Goal: Check status

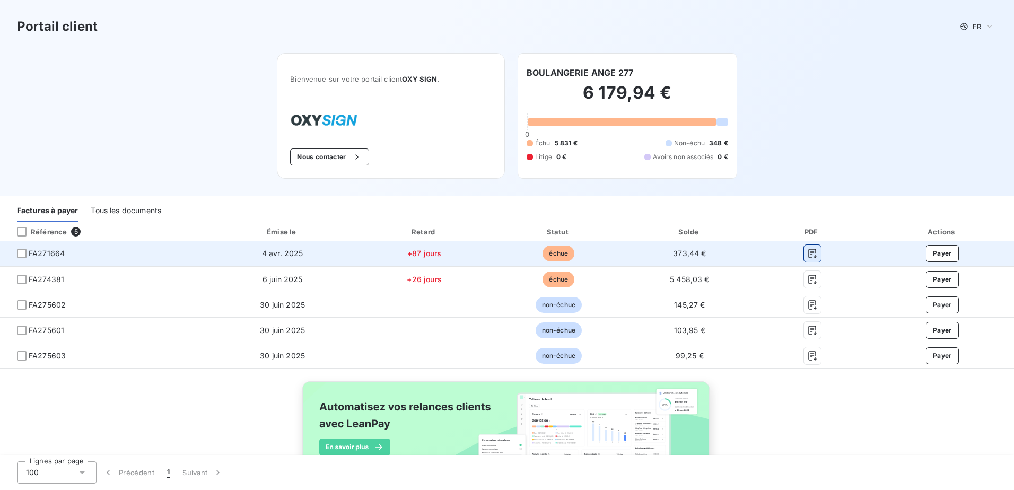
click at [808, 256] on icon "button" at bounding box center [812, 254] width 8 height 10
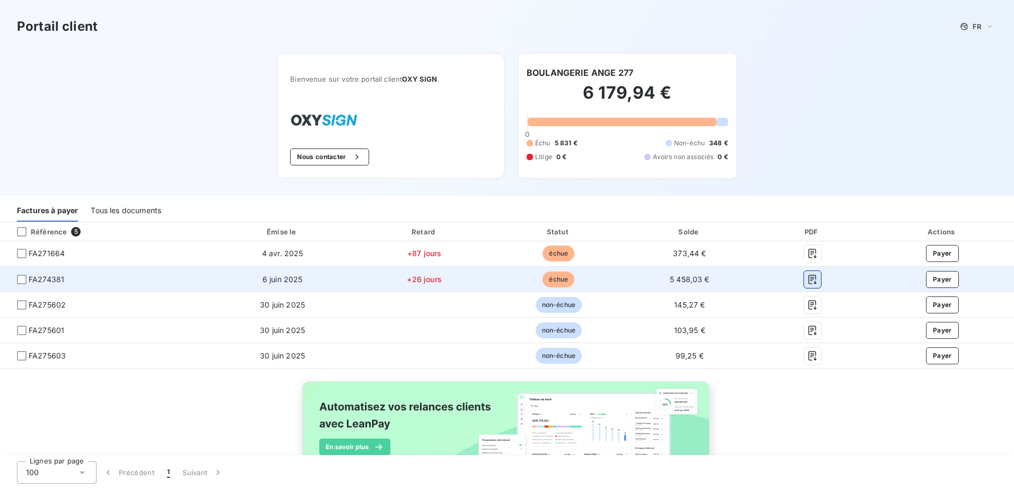
click at [808, 279] on icon "button" at bounding box center [812, 280] width 8 height 10
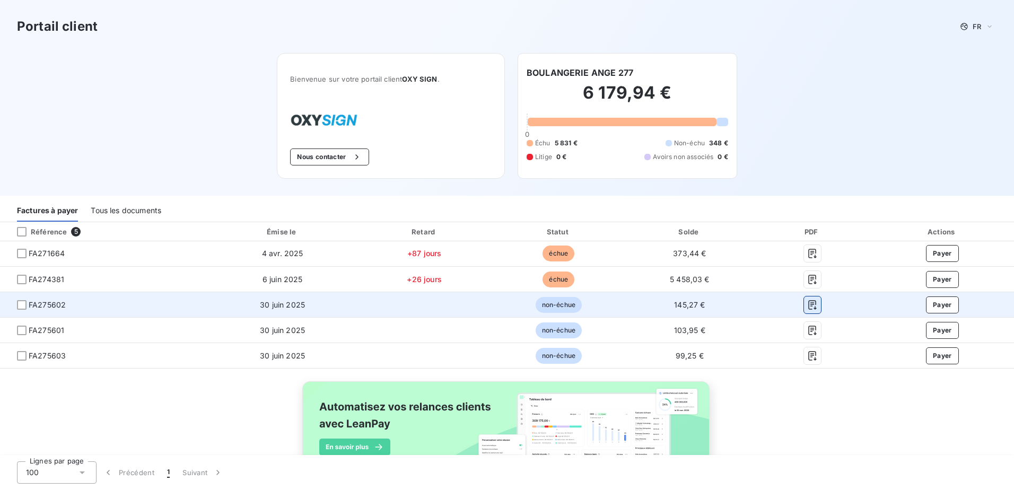
click at [807, 308] on icon "button" at bounding box center [812, 305] width 11 height 11
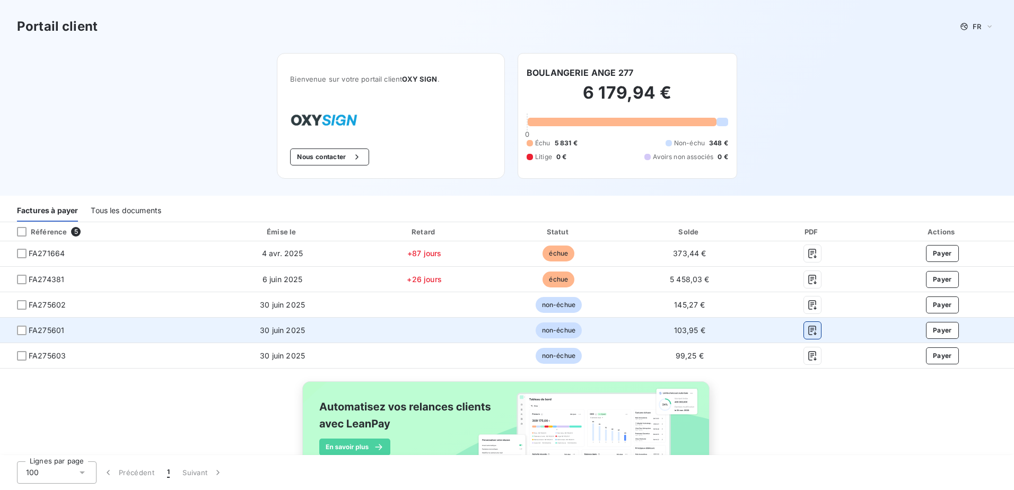
click at [807, 330] on icon "button" at bounding box center [812, 330] width 11 height 11
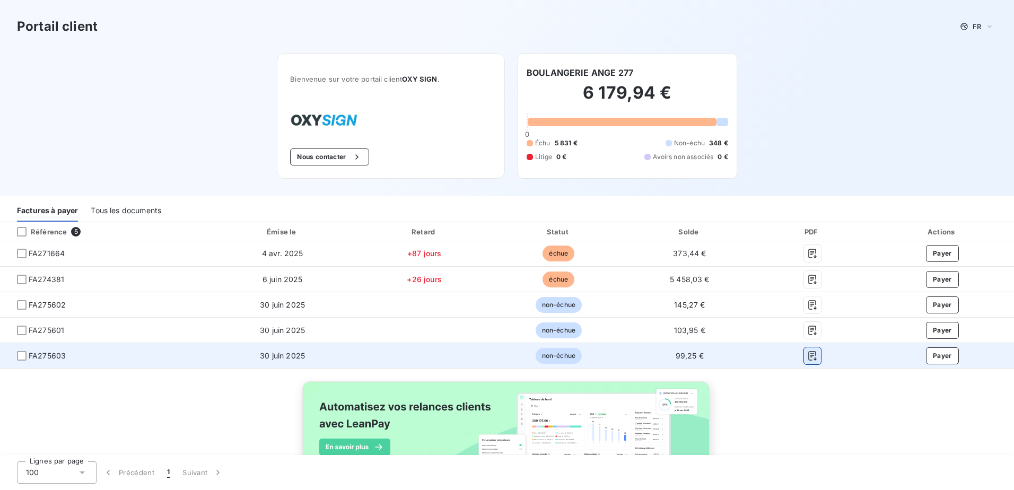
click at [804, 361] on button "button" at bounding box center [812, 355] width 17 height 17
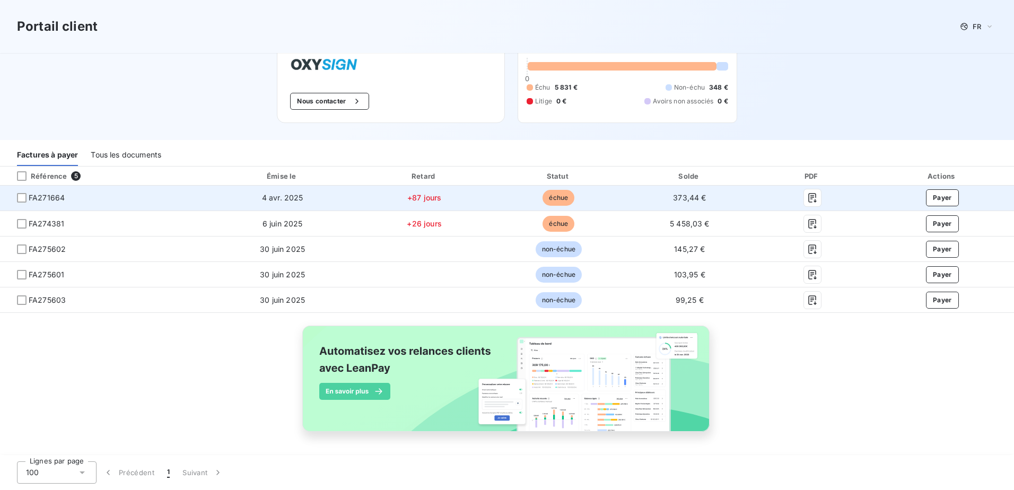
scroll to position [3, 0]
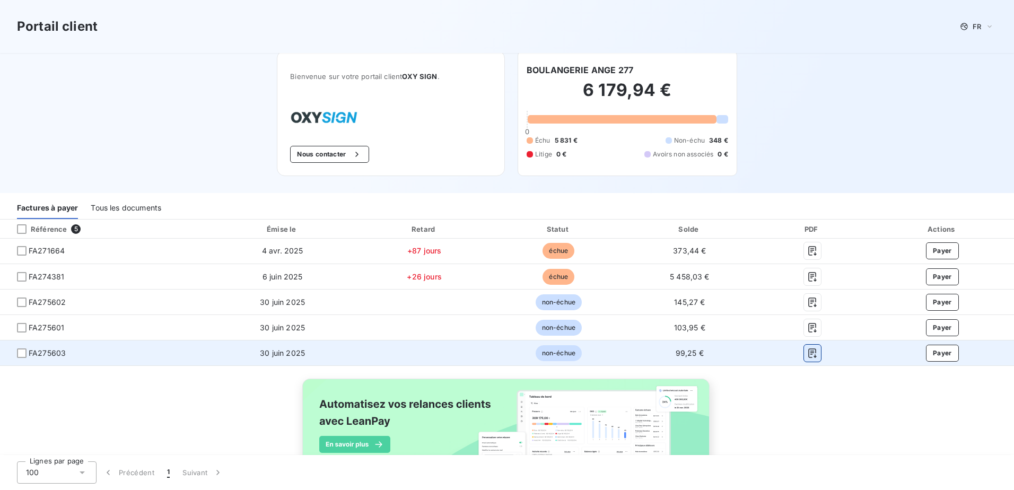
click at [807, 355] on icon "button" at bounding box center [812, 353] width 11 height 11
click at [807, 352] on icon "button" at bounding box center [812, 353] width 11 height 11
